Goal: Task Accomplishment & Management: Manage account settings

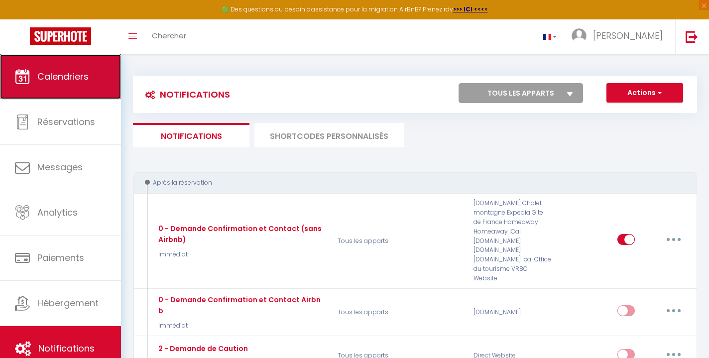
scroll to position [103, 0]
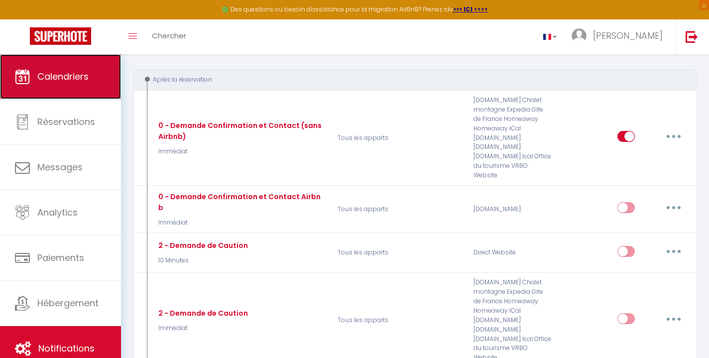
click at [92, 79] on link "Calendriers" at bounding box center [60, 76] width 121 height 45
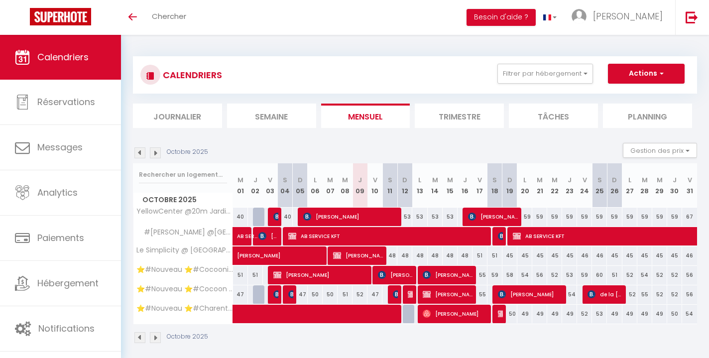
scroll to position [35, 0]
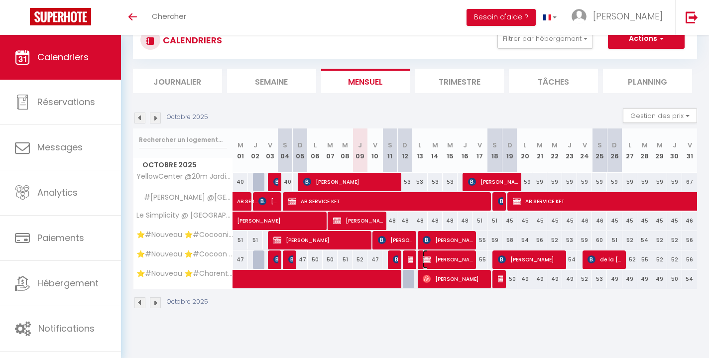
click at [468, 260] on span "[PERSON_NAME]" at bounding box center [448, 259] width 50 height 19
select select "KO"
select select "0"
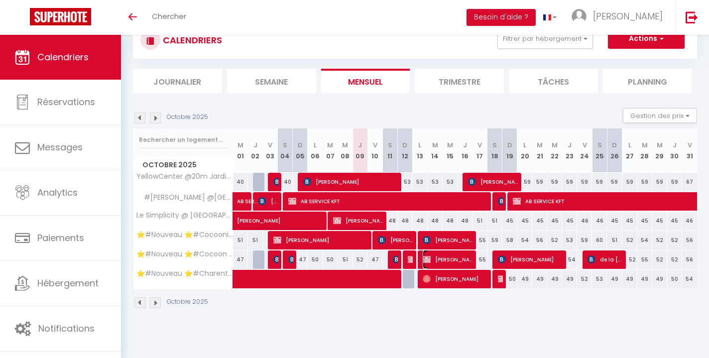
select select "1"
select select
select select "51297"
select select "51353"
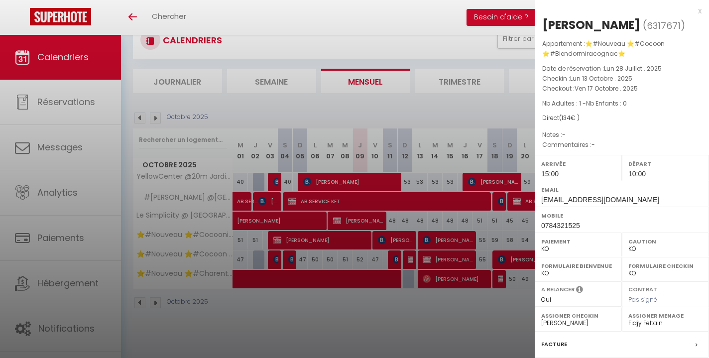
click at [698, 14] on div "x" at bounding box center [618, 11] width 167 height 12
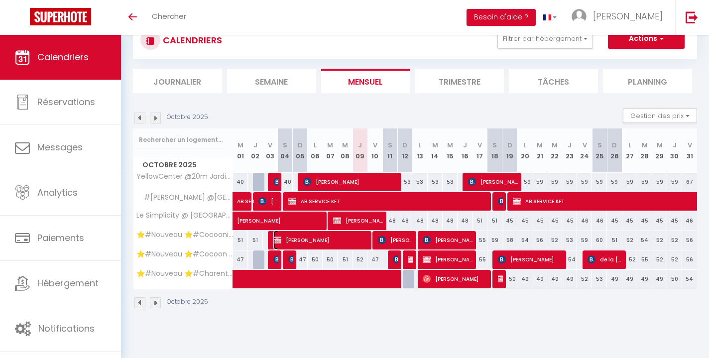
click at [308, 242] on span "[PERSON_NAME]" at bounding box center [321, 240] width 95 height 19
select select "OK"
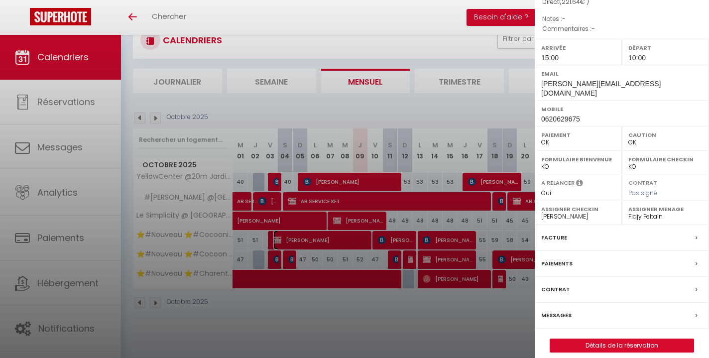
scroll to position [0, 0]
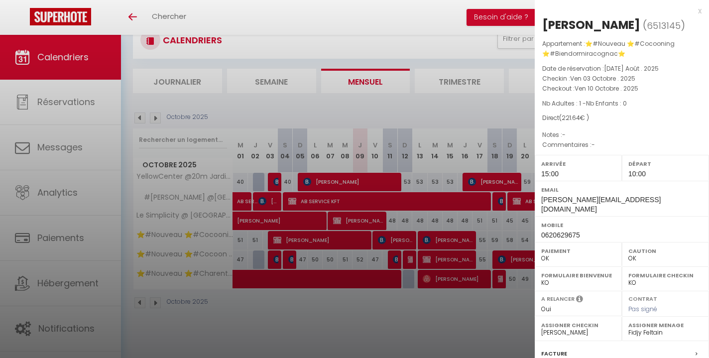
click at [696, 12] on div "x" at bounding box center [618, 11] width 167 height 12
